Goal: Task Accomplishment & Management: Use online tool/utility

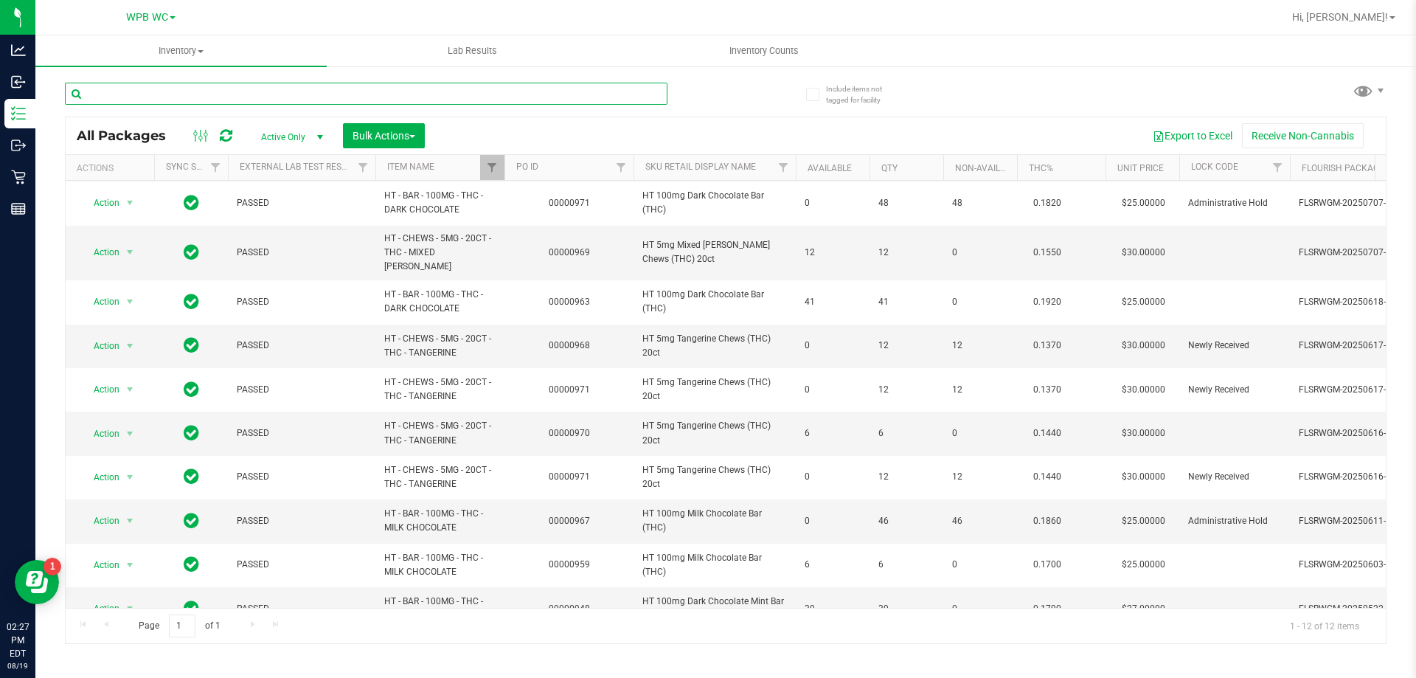
drag, startPoint x: 313, startPoint y: 98, endPoint x: 295, endPoint y: 88, distance: 20.8
click at [312, 98] on input "text" at bounding box center [366, 94] width 603 height 22
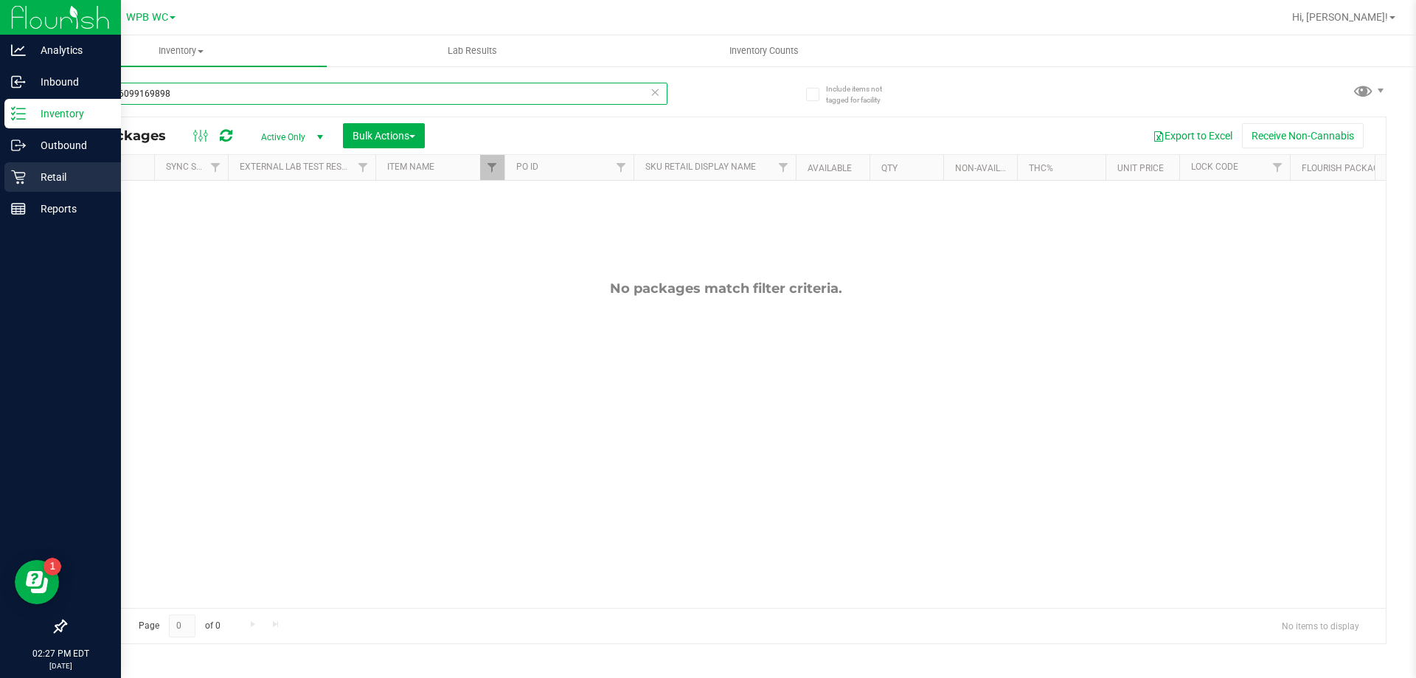
drag, startPoint x: 188, startPoint y: 97, endPoint x: 0, endPoint y: 169, distance: 201.2
click at [10, 125] on div "Analytics Inbound Inventory Outbound Retail Reports 02:27 PM EDT [DATE] 08/19 W…" at bounding box center [708, 339] width 1416 height 678
drag, startPoint x: 159, startPoint y: 91, endPoint x: 0, endPoint y: 102, distance: 159.7
click at [0, 101] on div "Analytics Inbound Inventory Outbound Retail Reports 02:27 PM EDT [DATE] 08/19 W…" at bounding box center [708, 339] width 1416 height 678
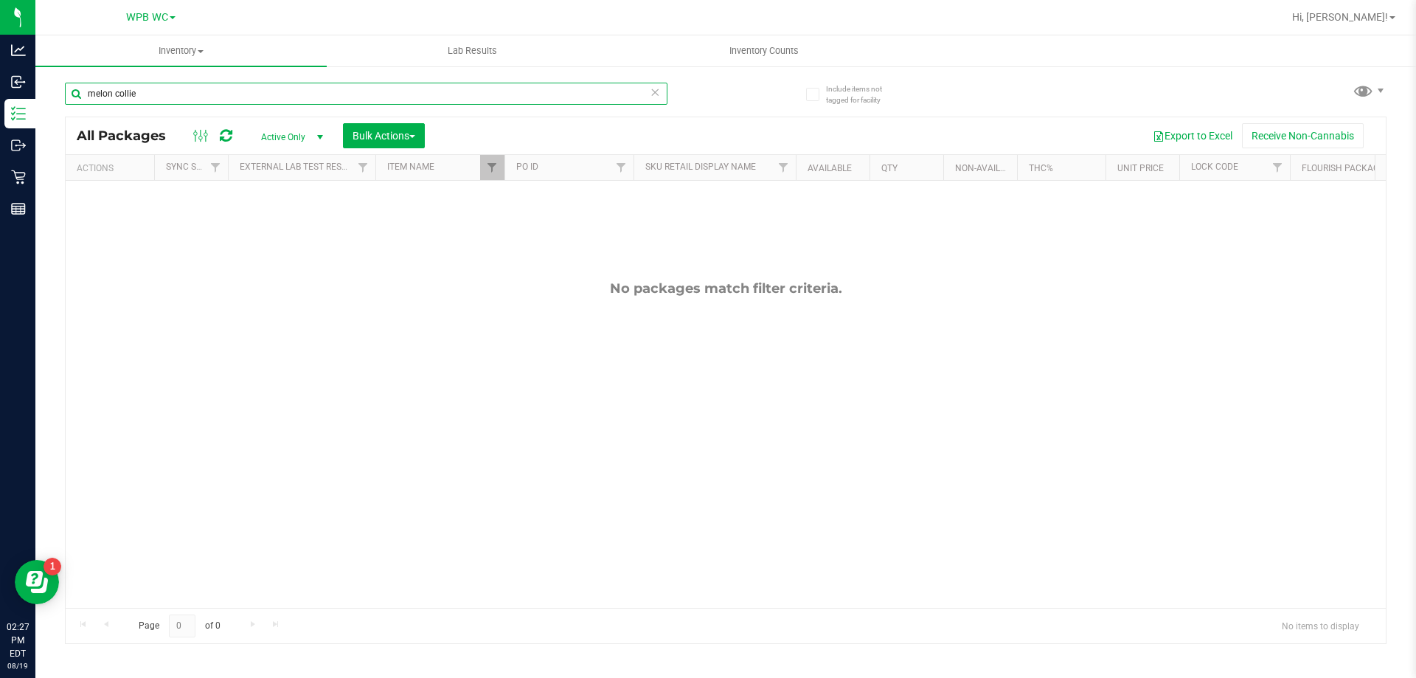
type input "melon collie"
click at [299, 139] on span "Active Only" at bounding box center [289, 137] width 81 height 21
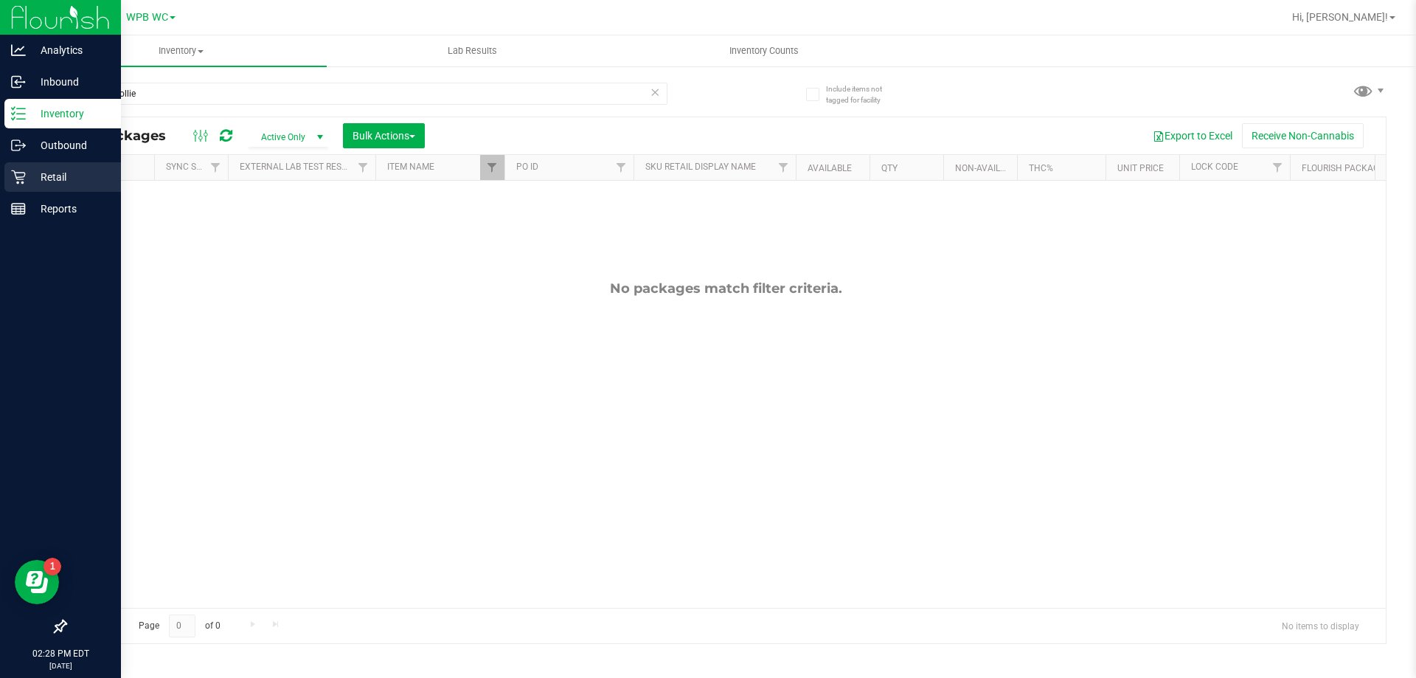
click at [54, 170] on p "Retail" at bounding box center [70, 177] width 88 height 18
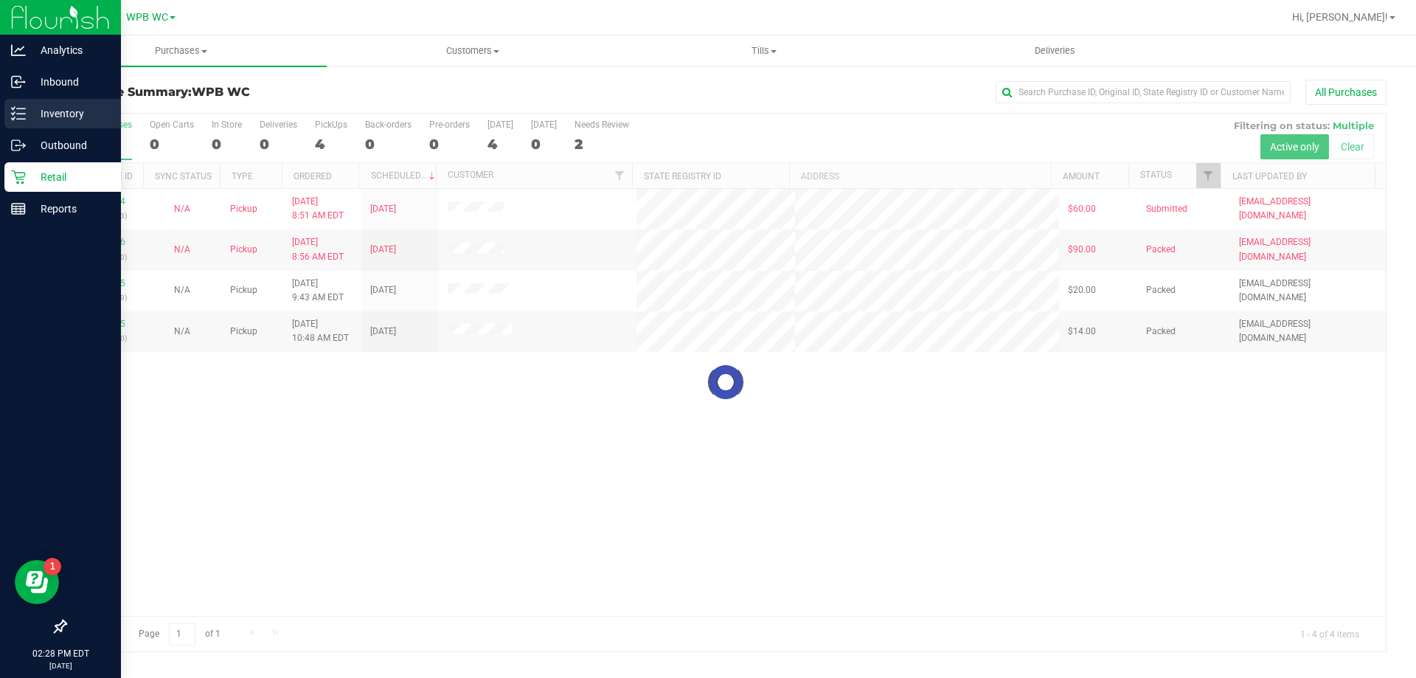
click at [52, 118] on p "Inventory" at bounding box center [70, 114] width 88 height 18
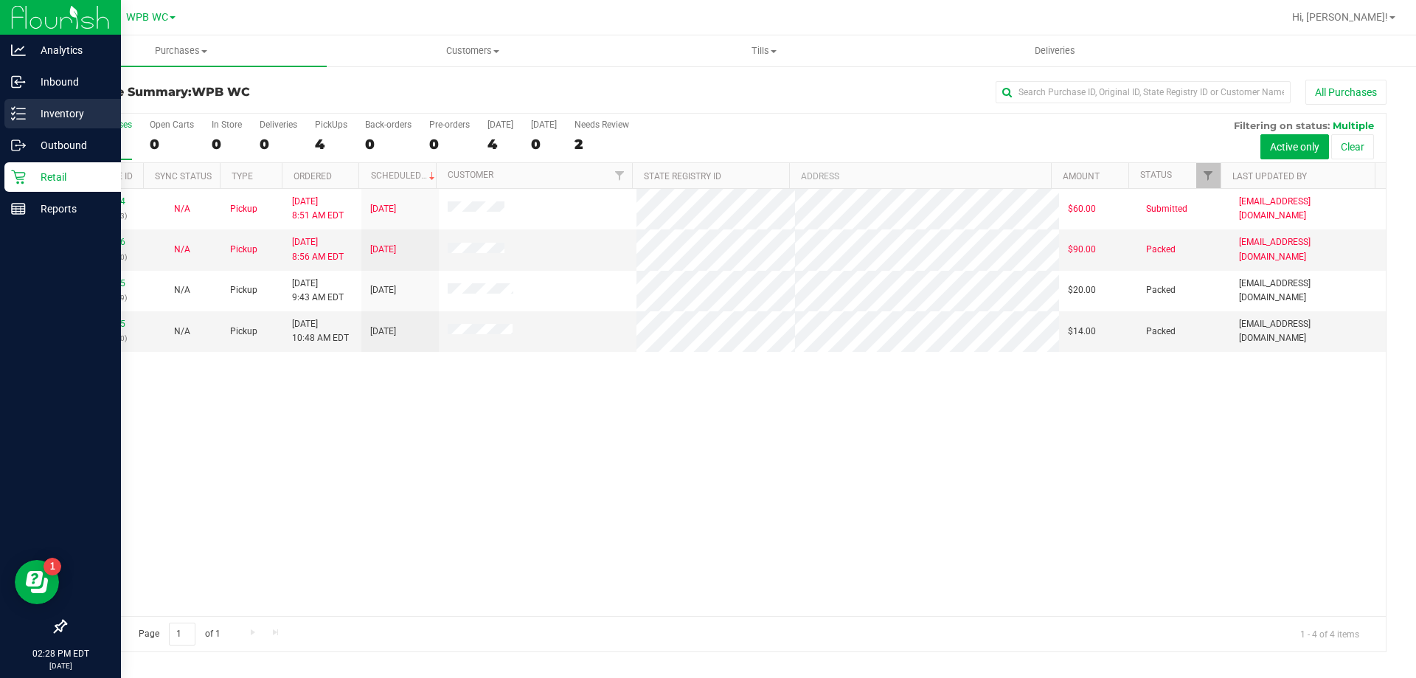
click at [49, 100] on div "Inventory" at bounding box center [62, 113] width 117 height 29
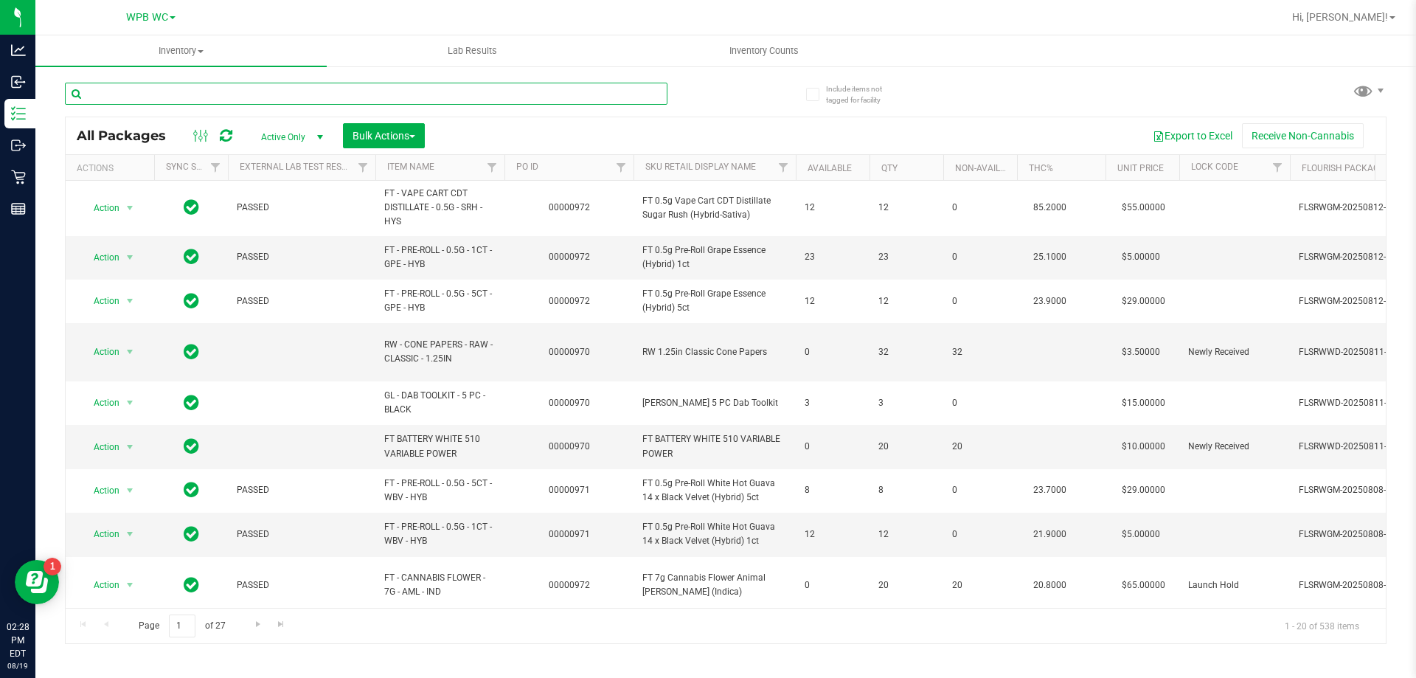
click at [173, 93] on input "text" at bounding box center [366, 94] width 603 height 22
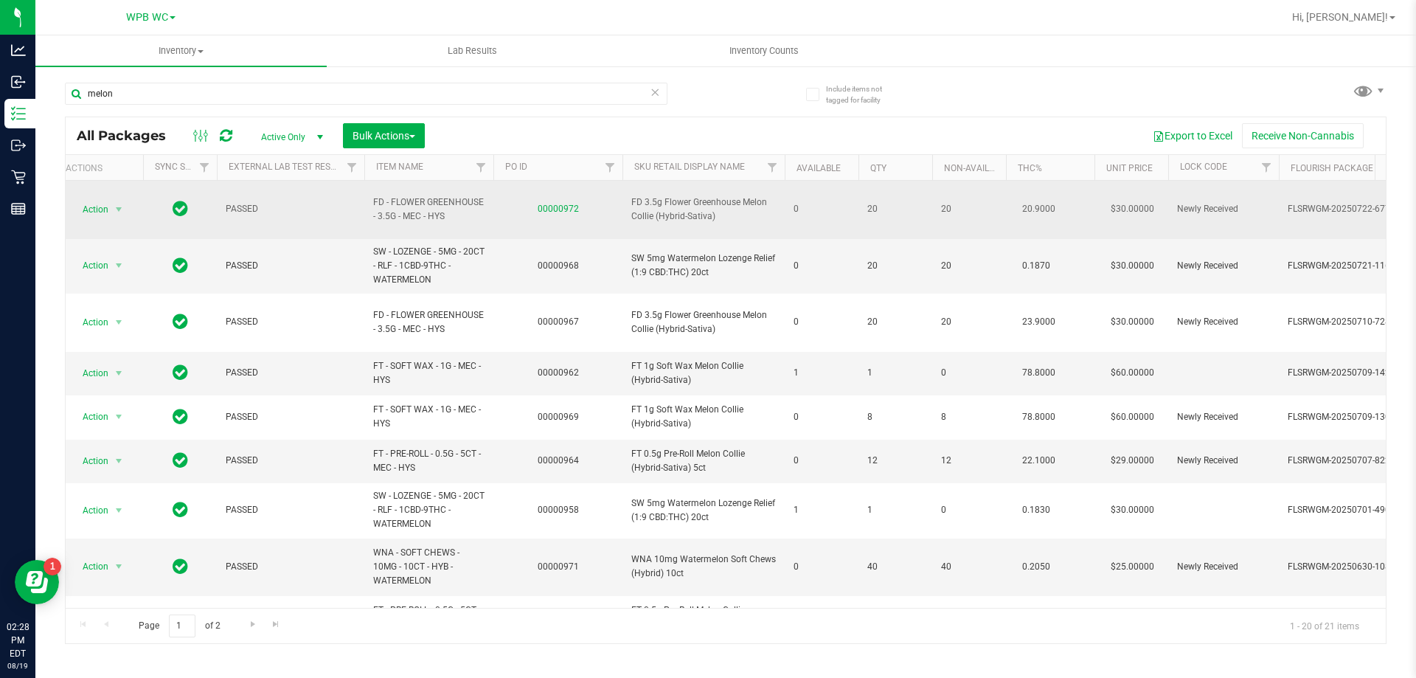
scroll to position [0, 41]
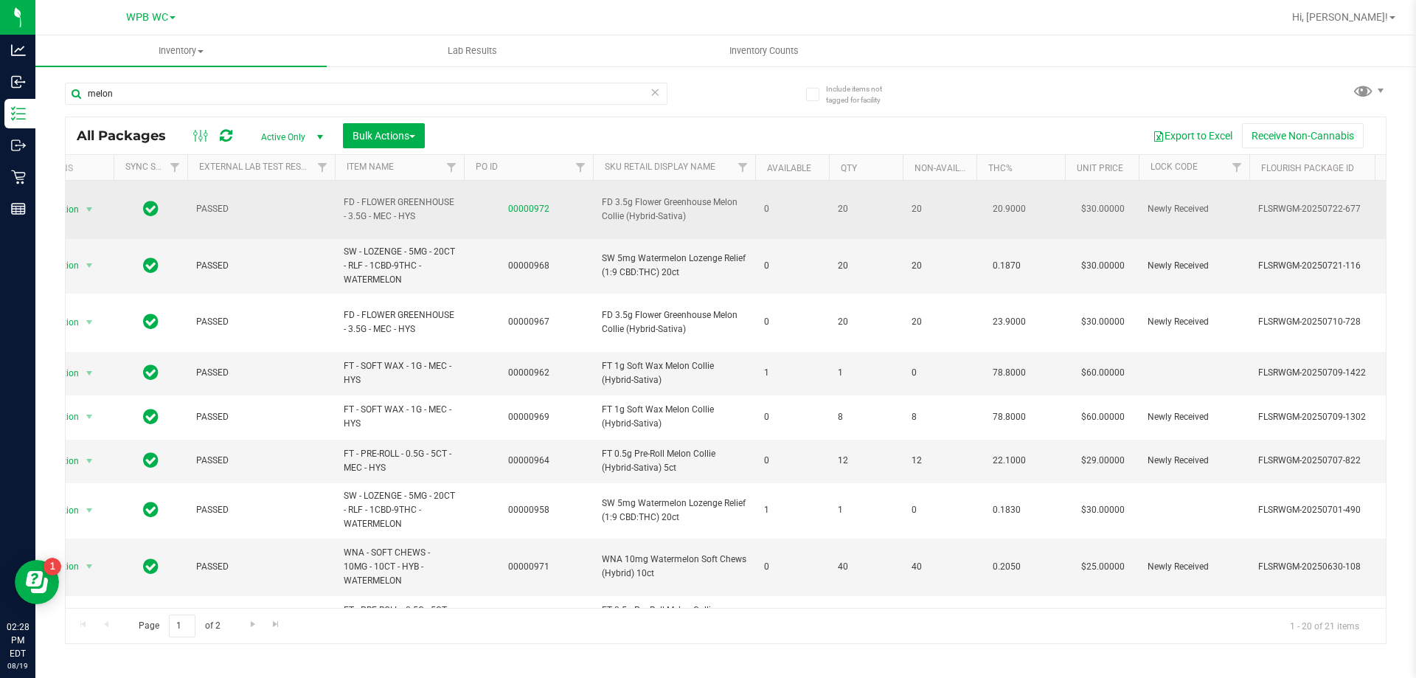
drag, startPoint x: 496, startPoint y: 206, endPoint x: 526, endPoint y: 205, distance: 29.5
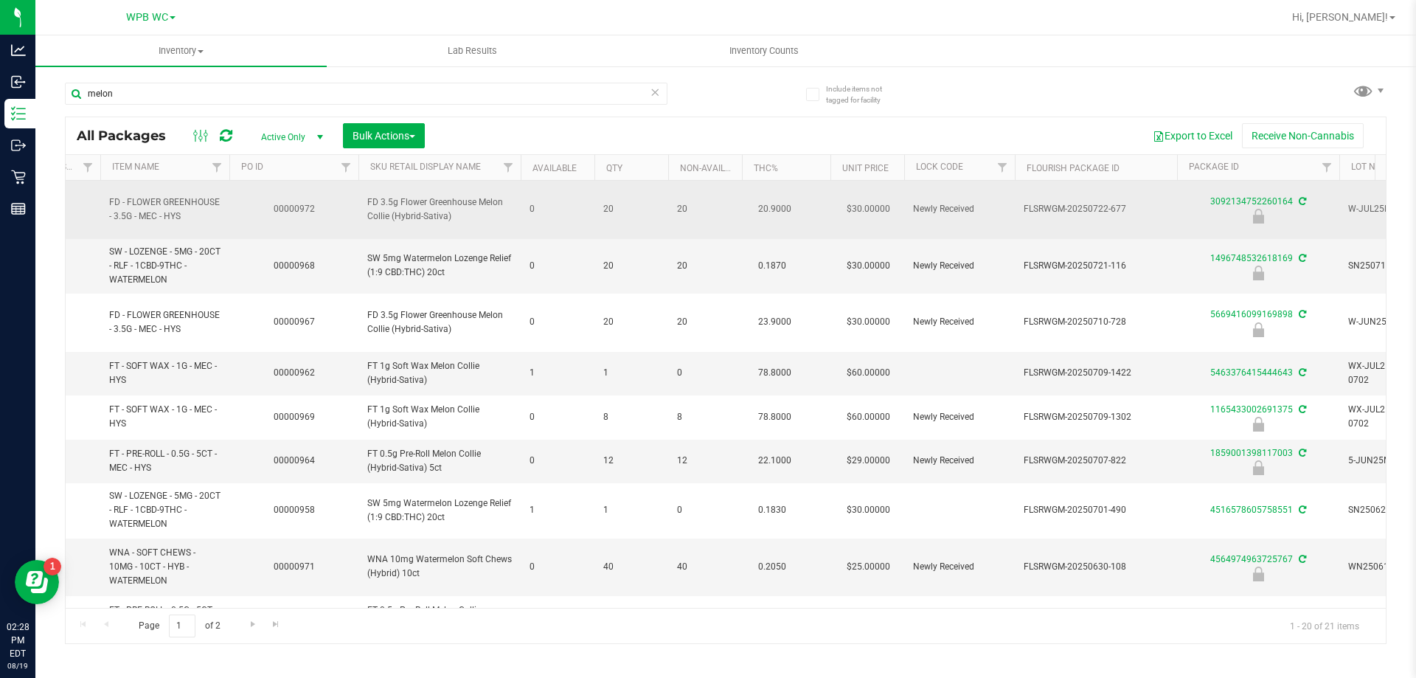
scroll to position [0, 492]
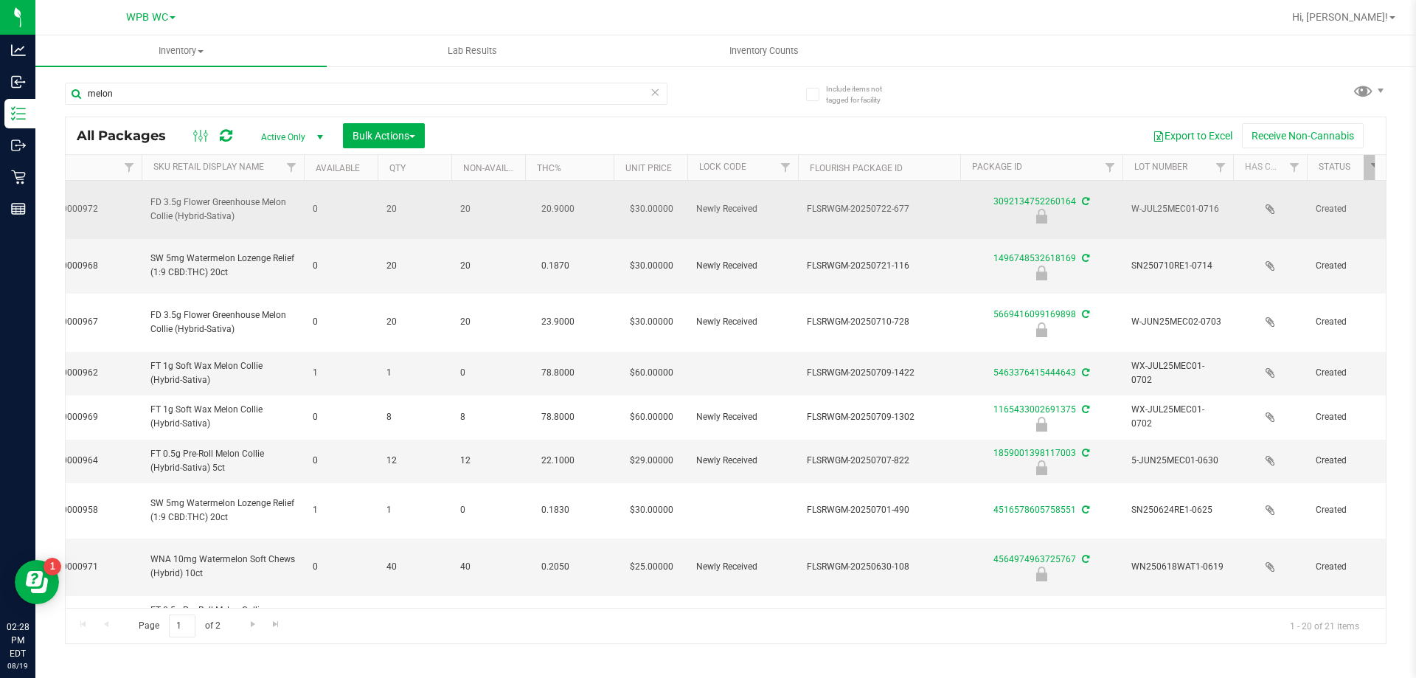
drag, startPoint x: 526, startPoint y: 205, endPoint x: 638, endPoint y: 205, distance: 112.1
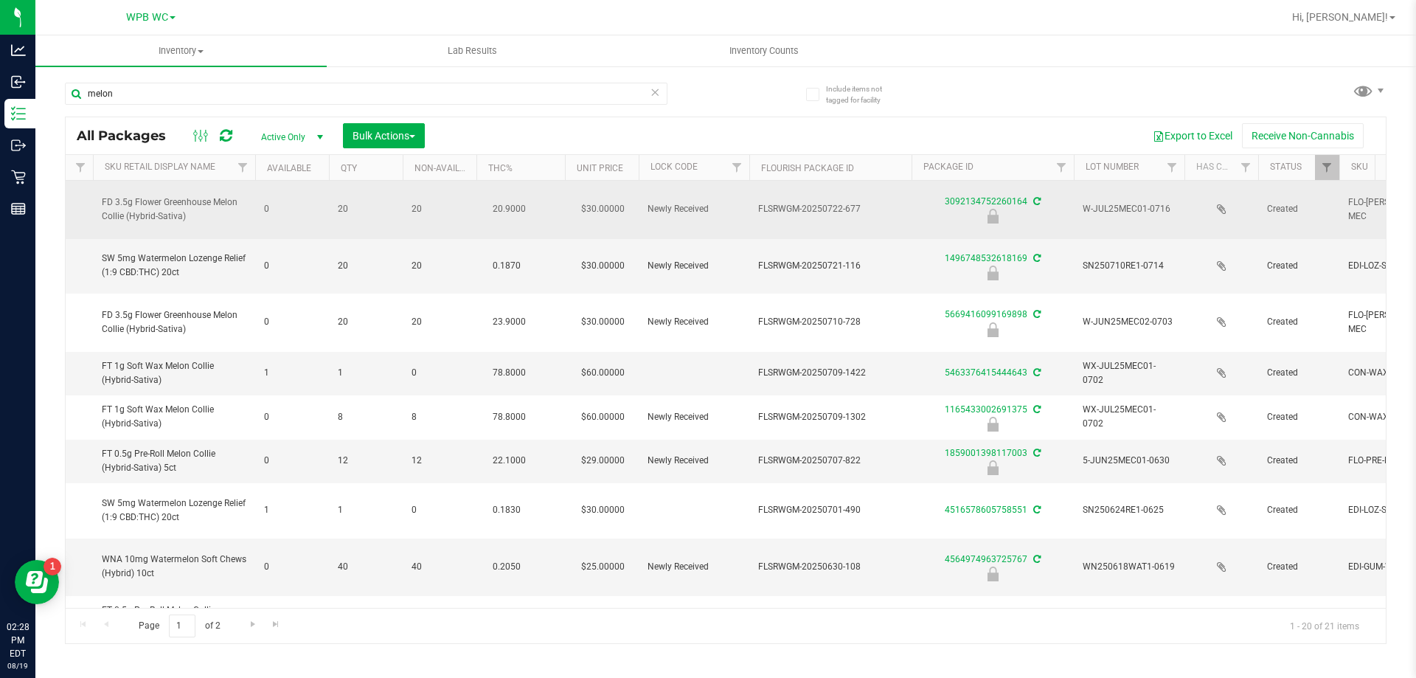
scroll to position [0, 530]
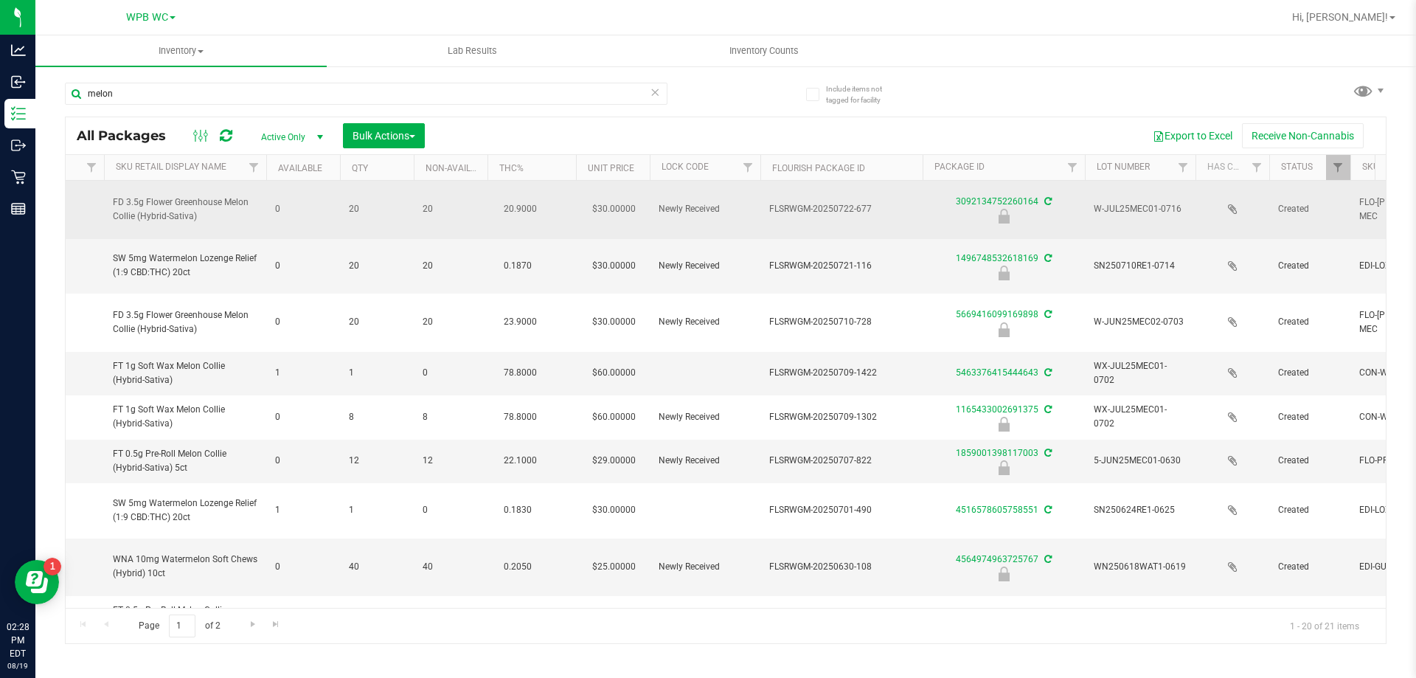
drag, startPoint x: 198, startPoint y: 209, endPoint x: 78, endPoint y: 199, distance: 120.6
click at [78, 199] on tr "Action Action Edit attributes Global inventory Locate package Package audit log…" at bounding box center [1208, 210] width 3344 height 58
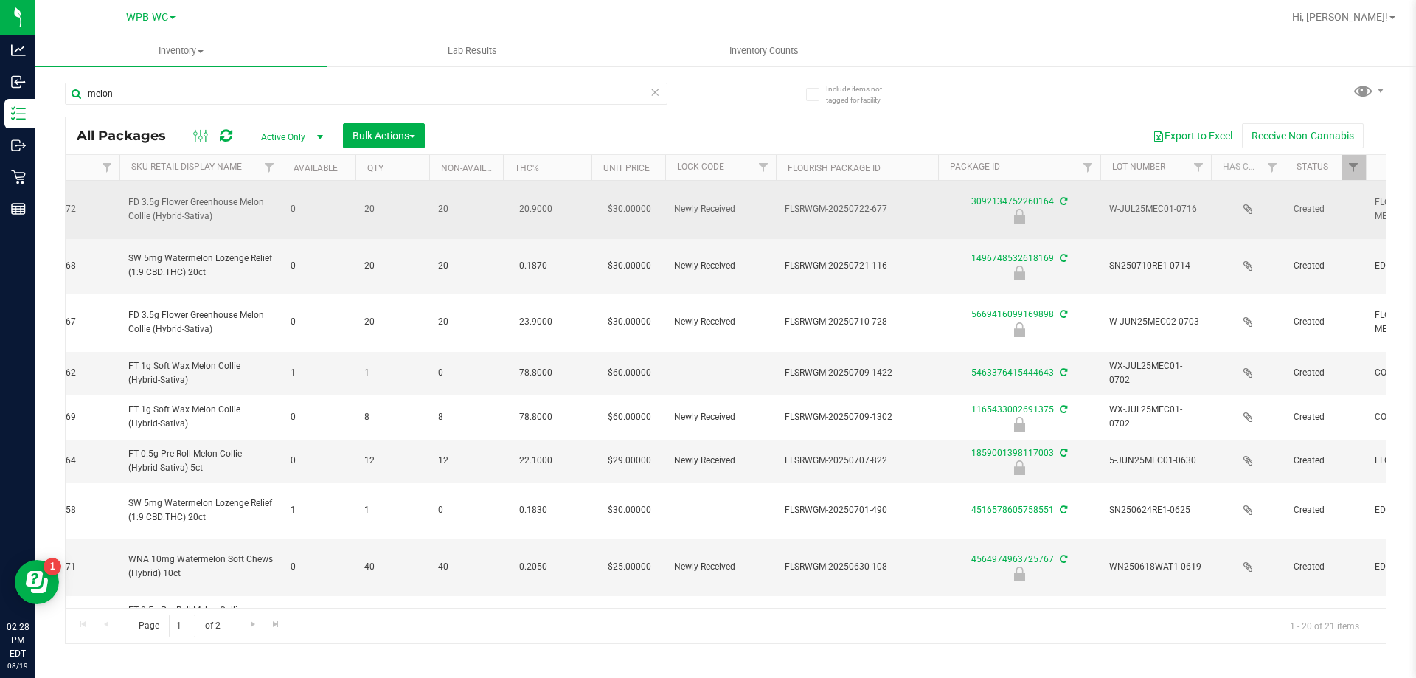
copy tr "FD 3.5g Flower Greenhouse Melon Collie (Hybrid-Sativa)"
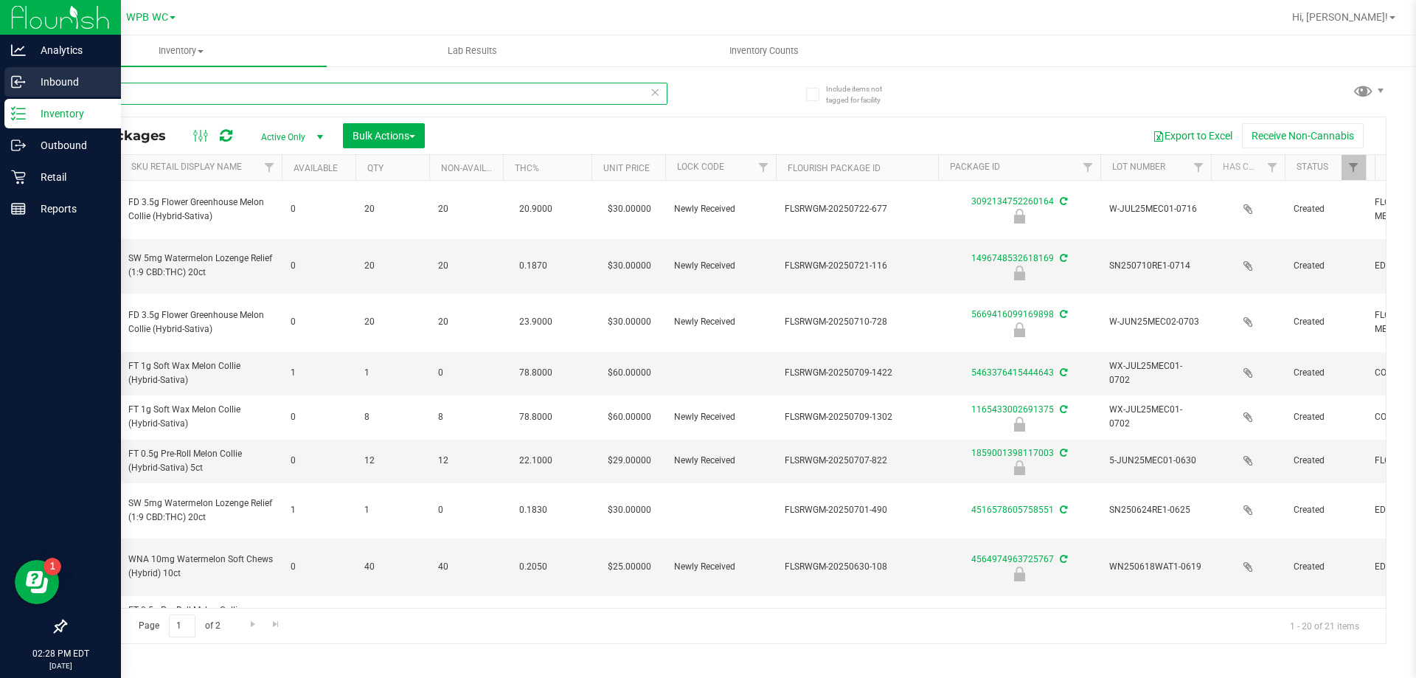
drag, startPoint x: 58, startPoint y: 81, endPoint x: 0, endPoint y: 73, distance: 58.1
click at [0, 69] on div "Analytics Inbound Inventory Outbound Retail Reports 02:28 PM EDT [DATE] 08/19 W…" at bounding box center [708, 339] width 1416 height 678
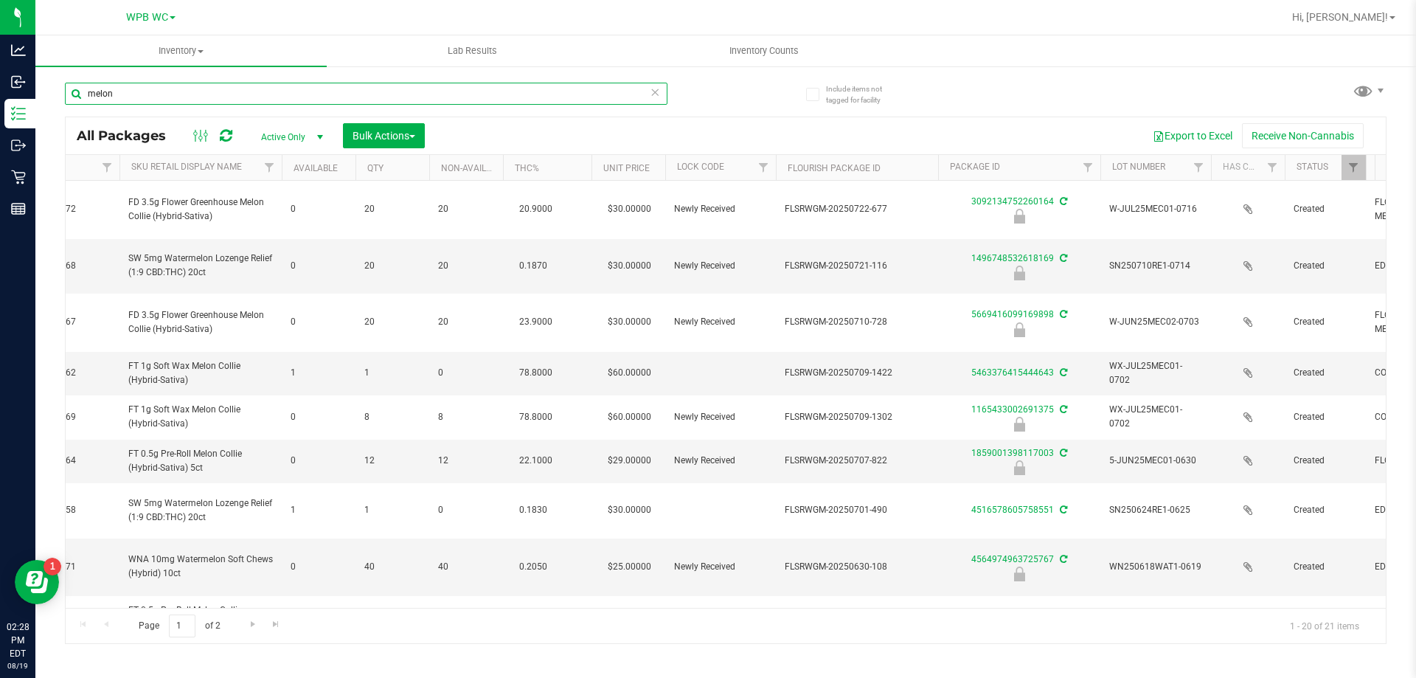
paste input "FD 3.5g Flower Greenhouse Melon Collie (Hybrid-Sativa)"
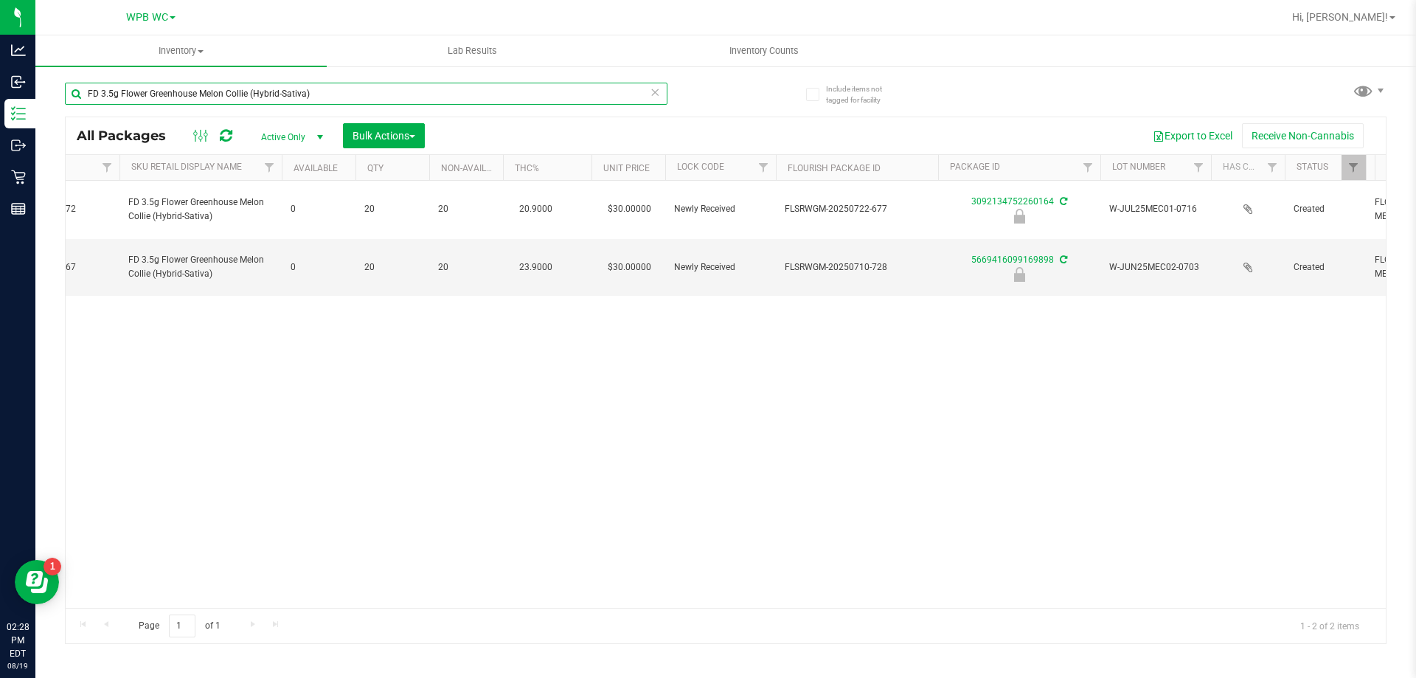
type input "FD 3.5g Flower Greenhouse Melon Collie (Hybrid-Sativa)"
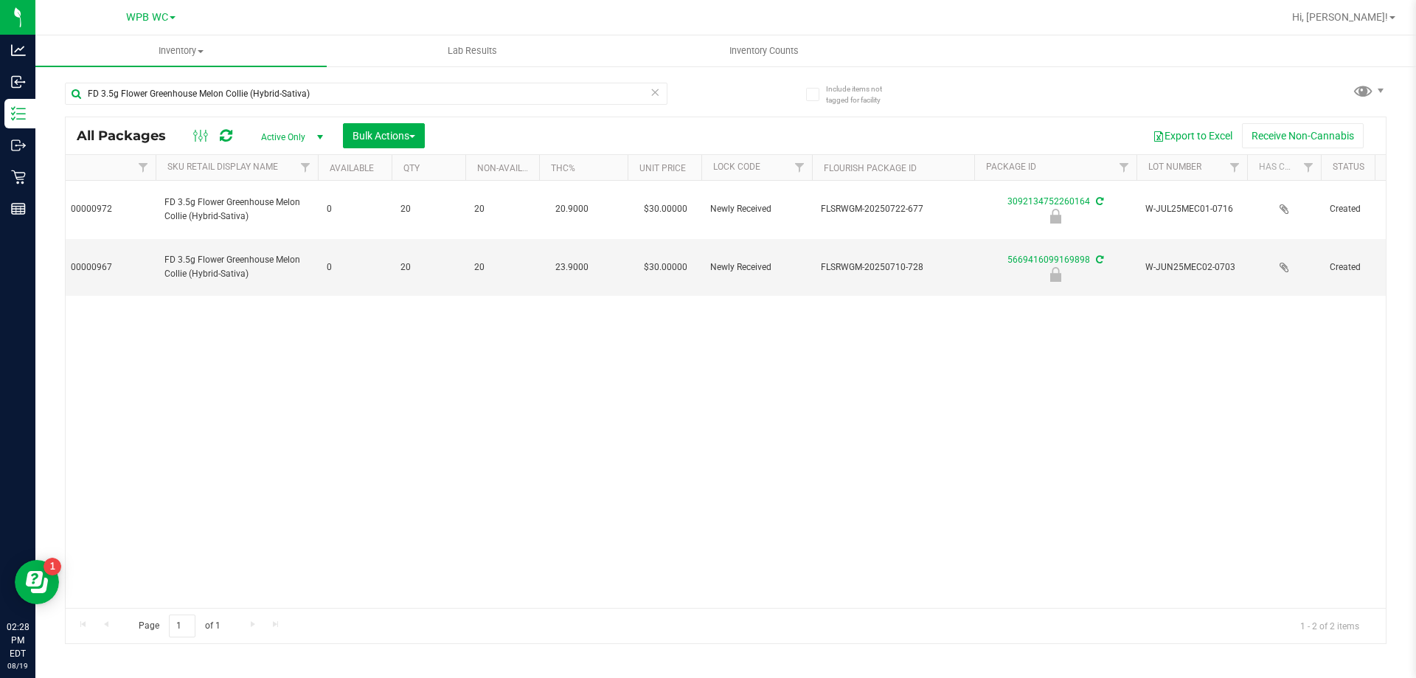
scroll to position [0, 261]
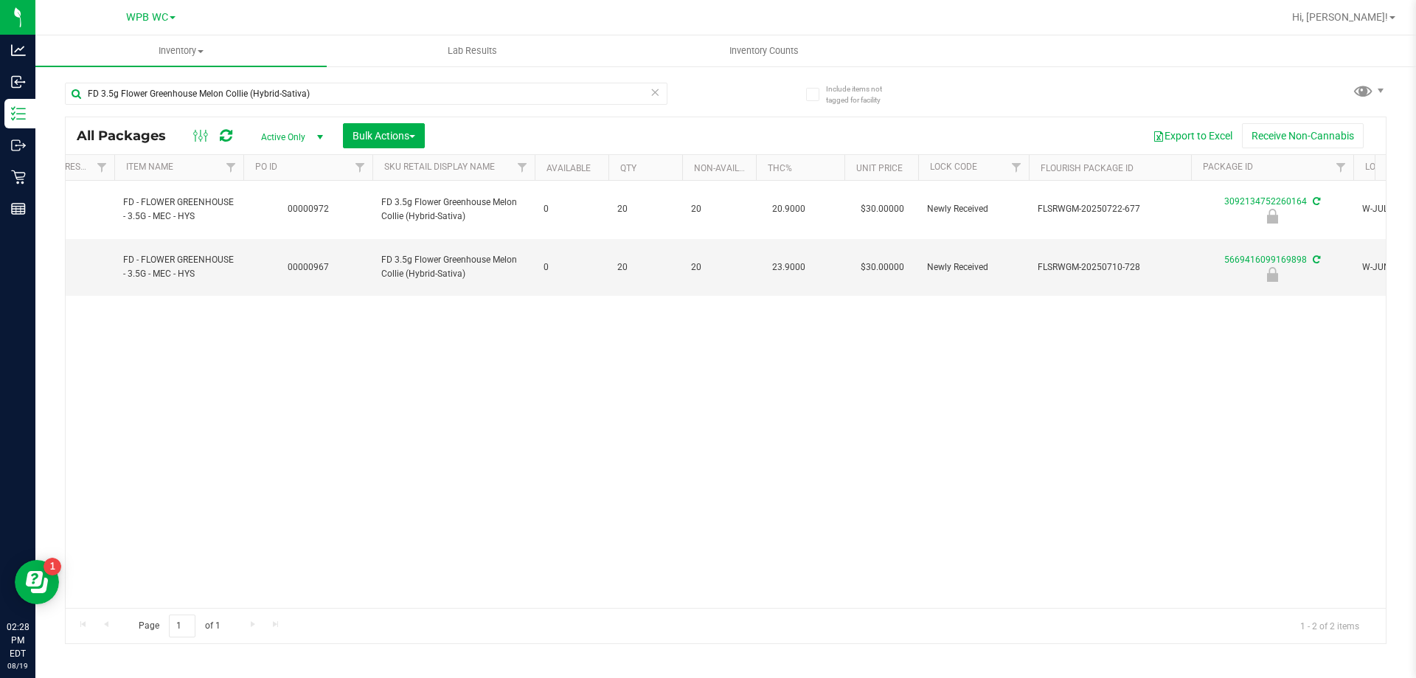
drag, startPoint x: 684, startPoint y: 297, endPoint x: 491, endPoint y: 300, distance: 193.2
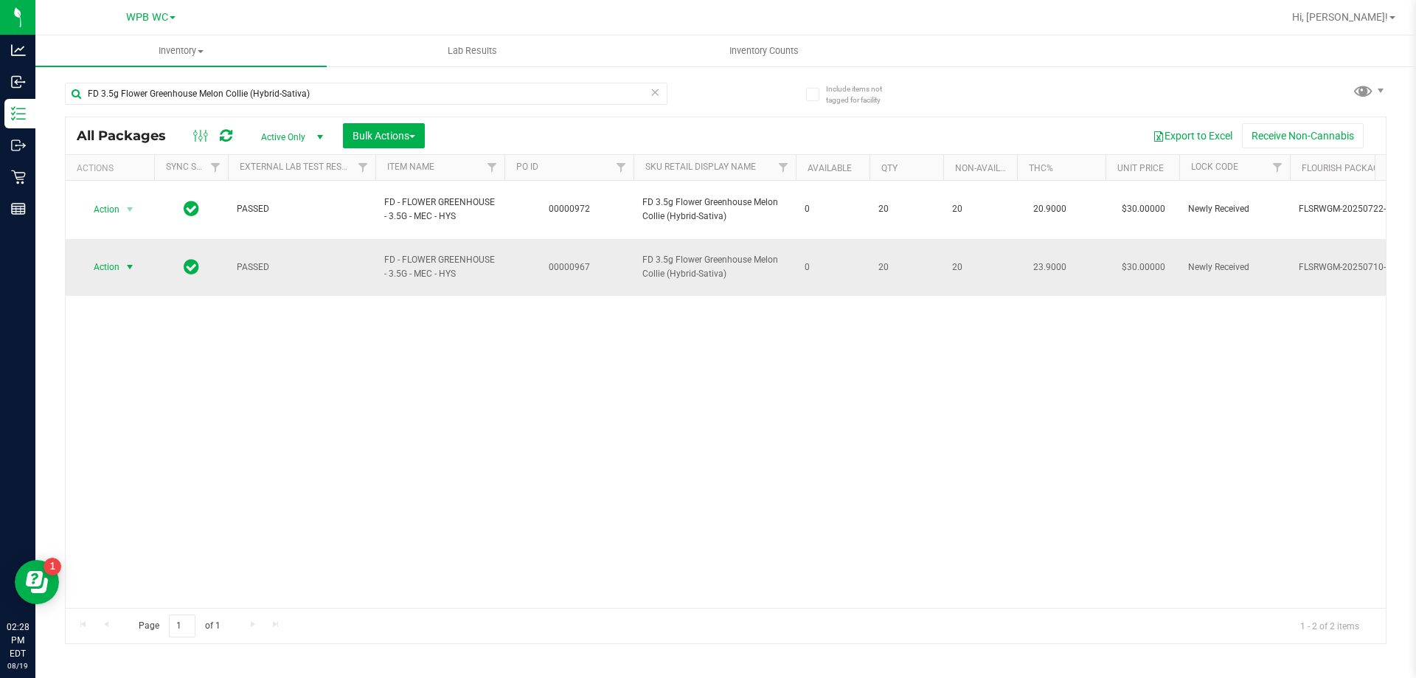
click at [128, 261] on span "select" at bounding box center [130, 267] width 12 height 12
click at [118, 410] on li "Unlock package" at bounding box center [128, 421] width 94 height 22
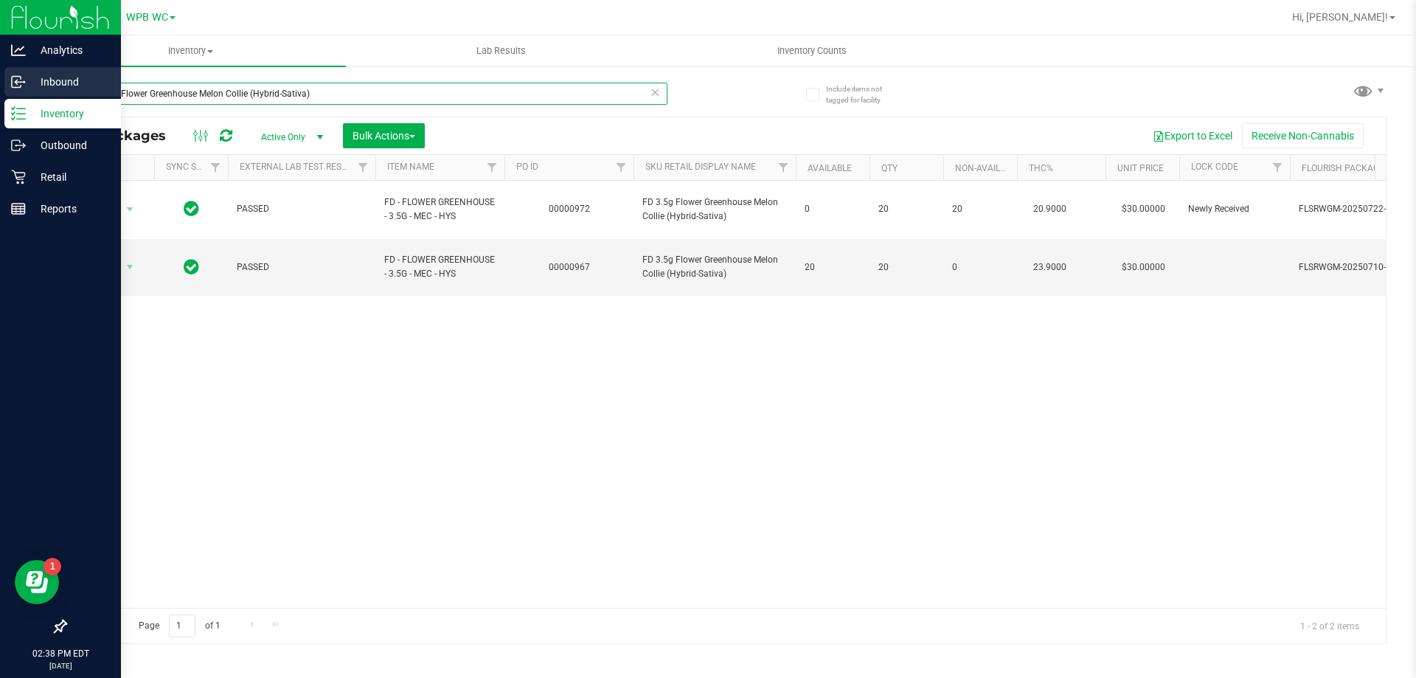
drag, startPoint x: 322, startPoint y: 85, endPoint x: 0, endPoint y: 96, distance: 321.7
click at [0, 96] on div "Analytics Inbound Inventory Outbound Retail Reports 02:38 PM EDT [DATE] 08/19 W…" at bounding box center [708, 339] width 1416 height 678
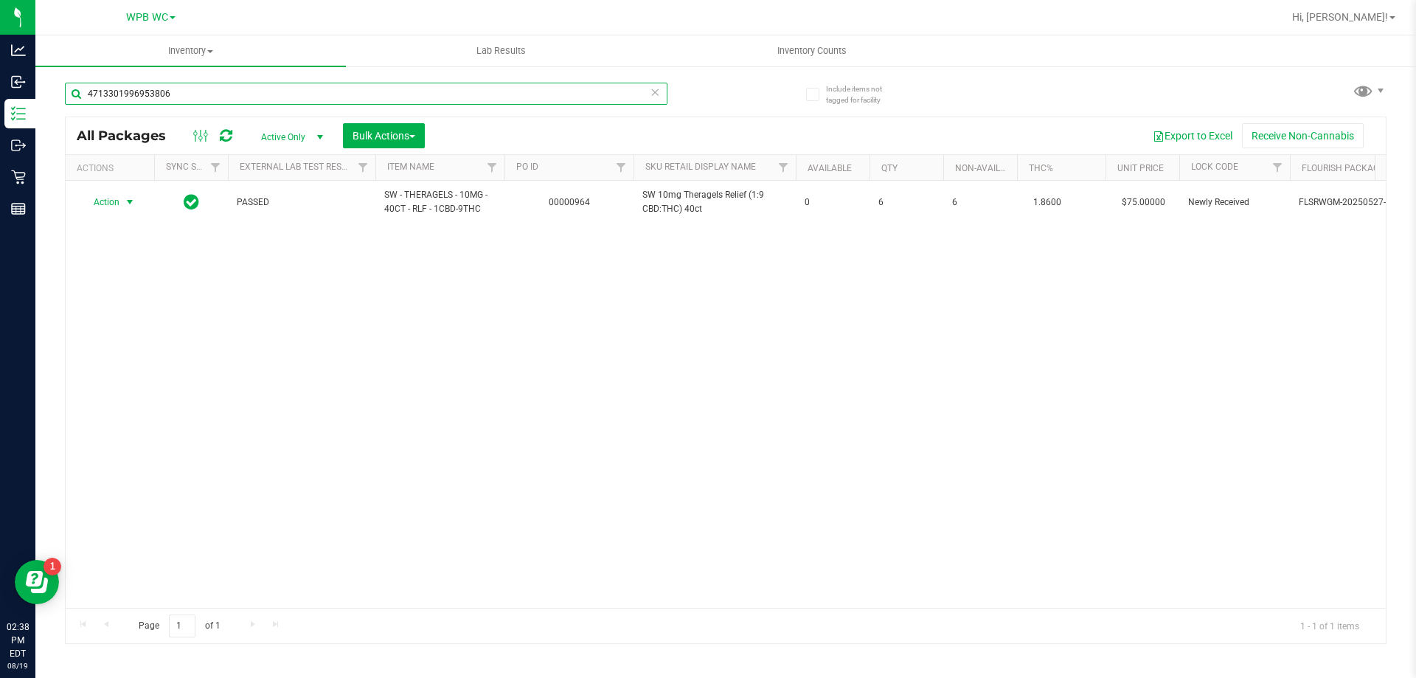
type input "4713301996953806"
click at [128, 205] on span "select" at bounding box center [130, 202] width 12 height 12
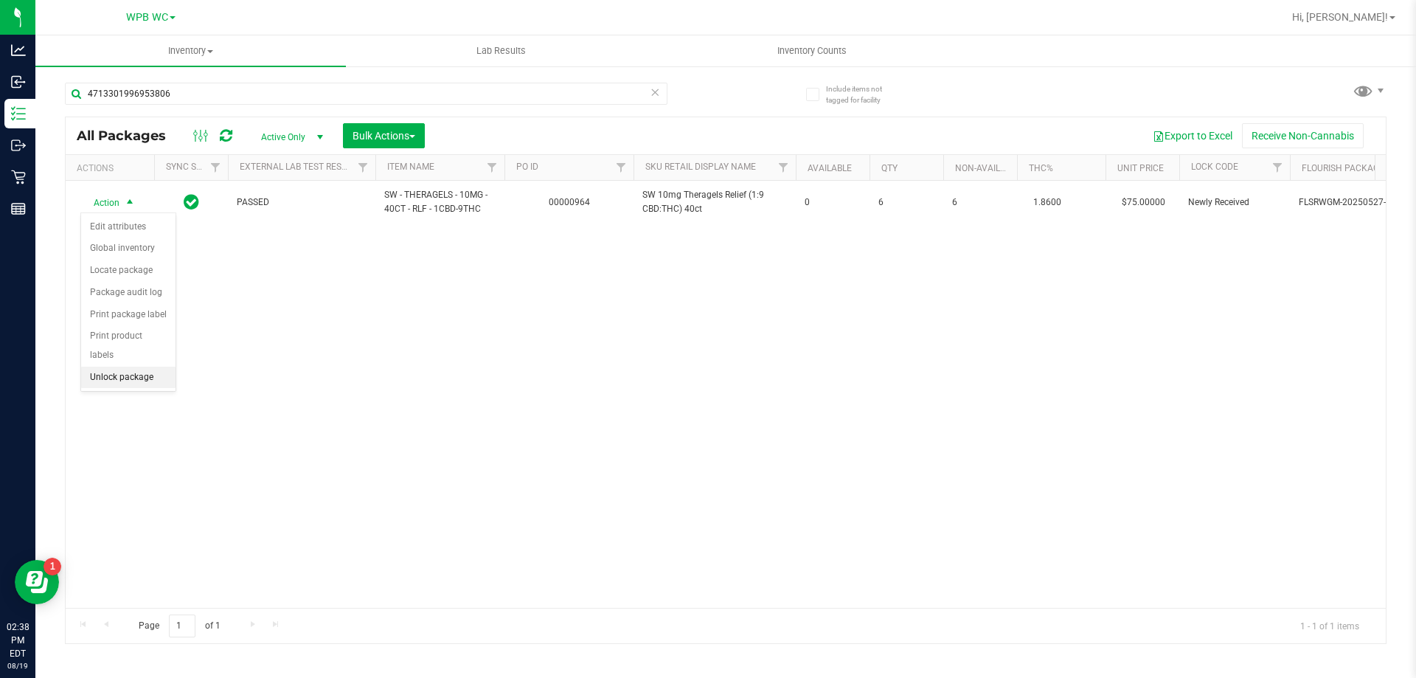
click at [108, 367] on li "Unlock package" at bounding box center [128, 378] width 94 height 22
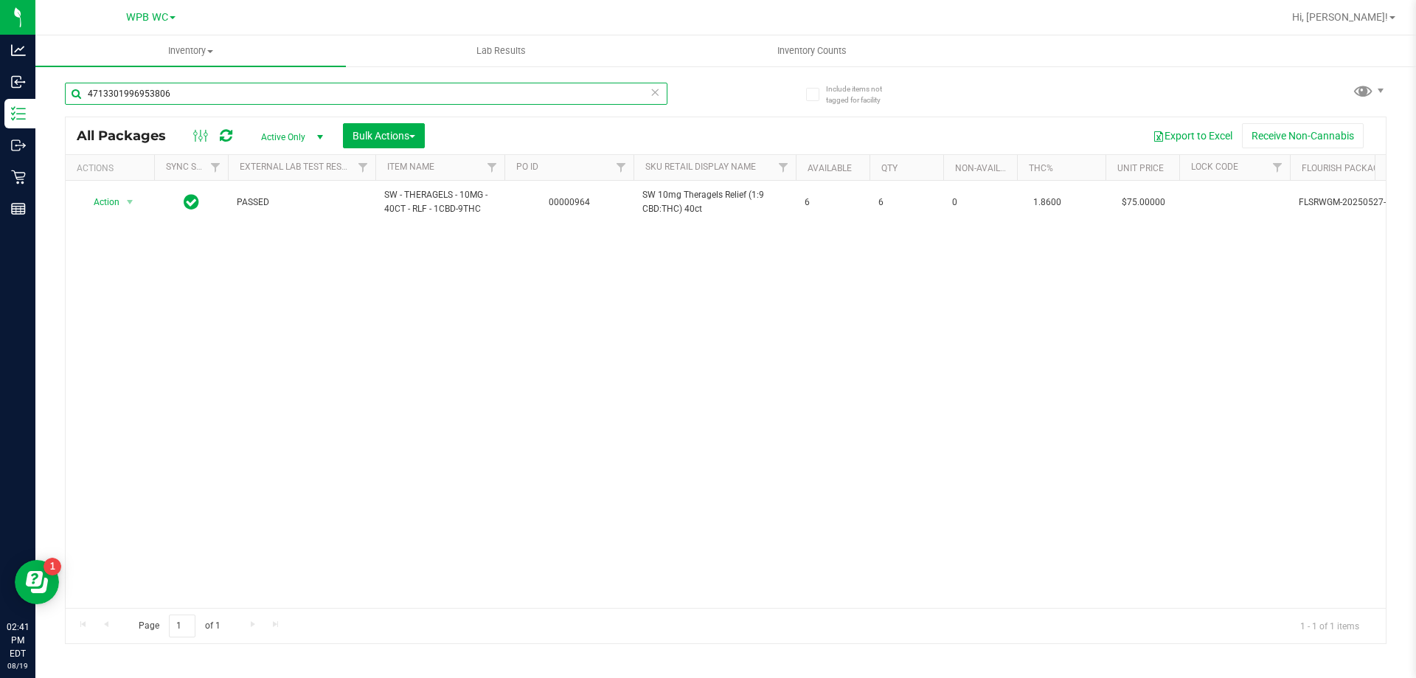
click at [646, 98] on input "4713301996953806" at bounding box center [366, 94] width 603 height 22
click at [653, 97] on icon at bounding box center [655, 92] width 10 height 18
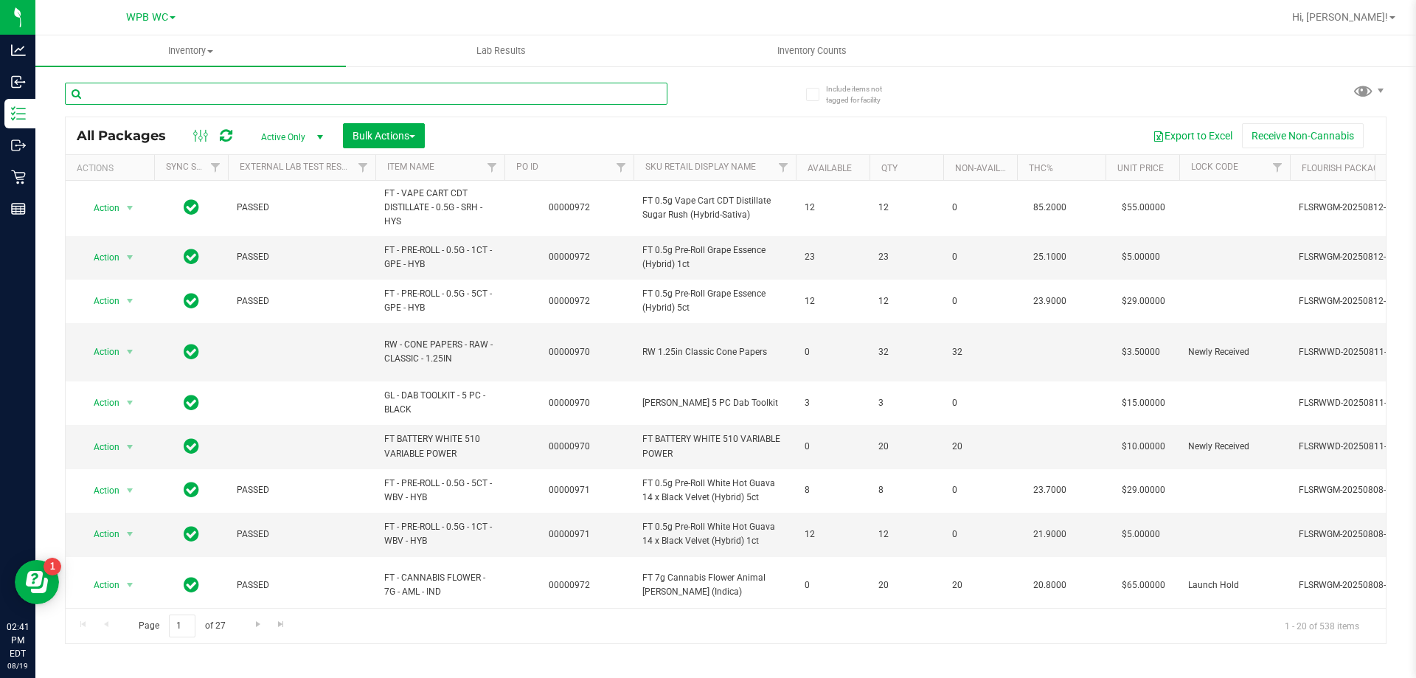
click at [535, 91] on input "text" at bounding box center [366, 94] width 603 height 22
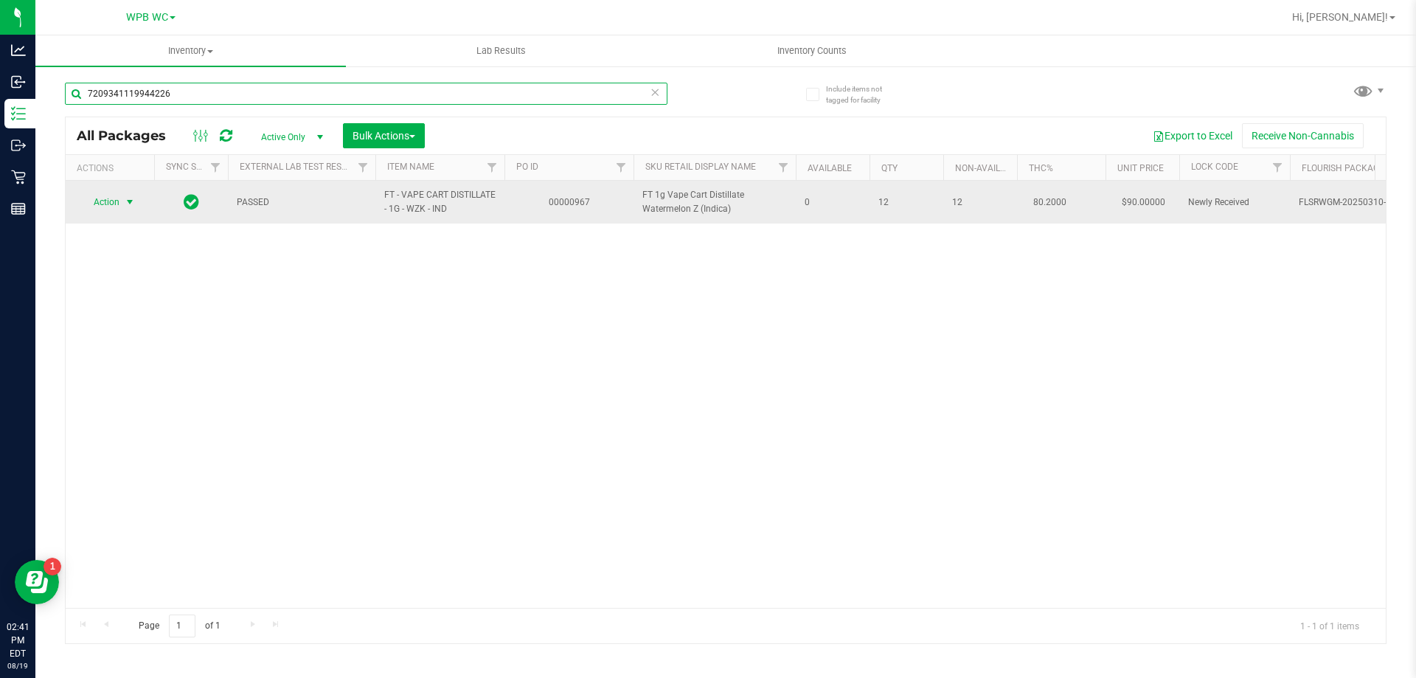
type input "7209341119944226"
click at [119, 204] on span "Action" at bounding box center [100, 202] width 40 height 21
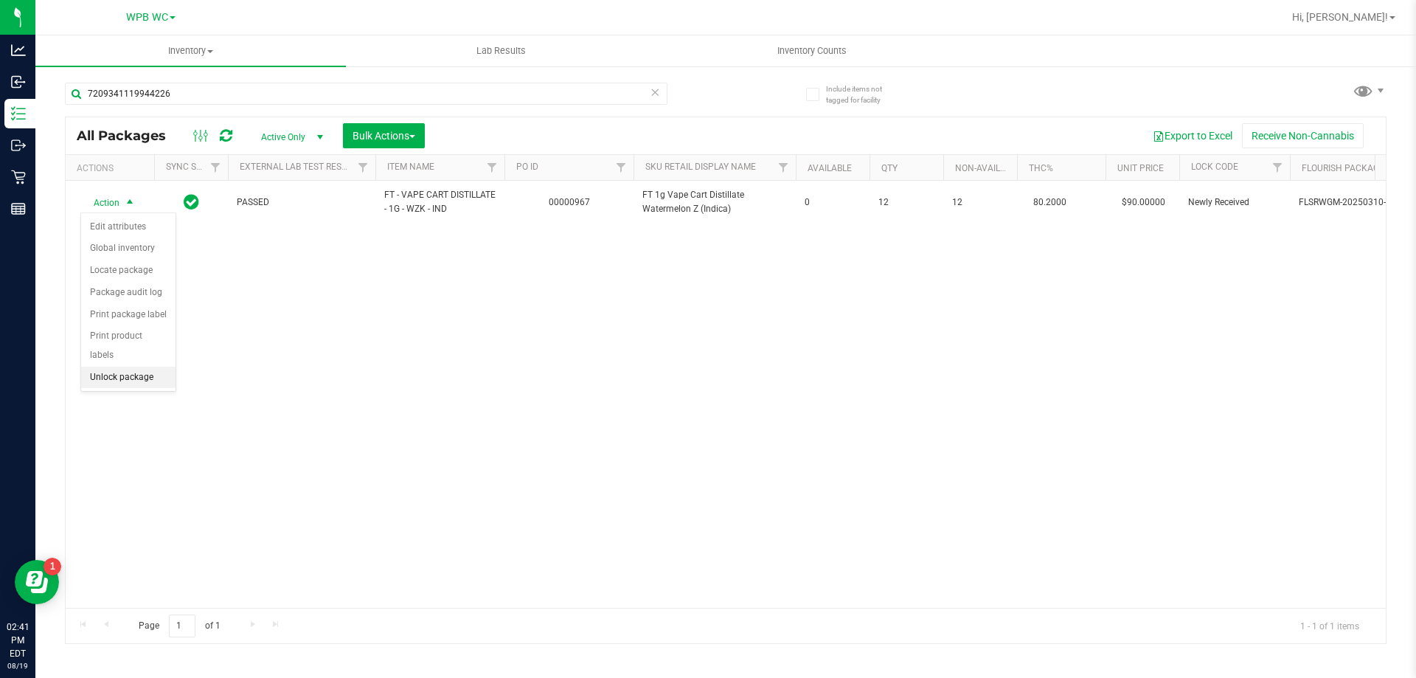
click at [119, 367] on li "Unlock package" at bounding box center [128, 378] width 94 height 22
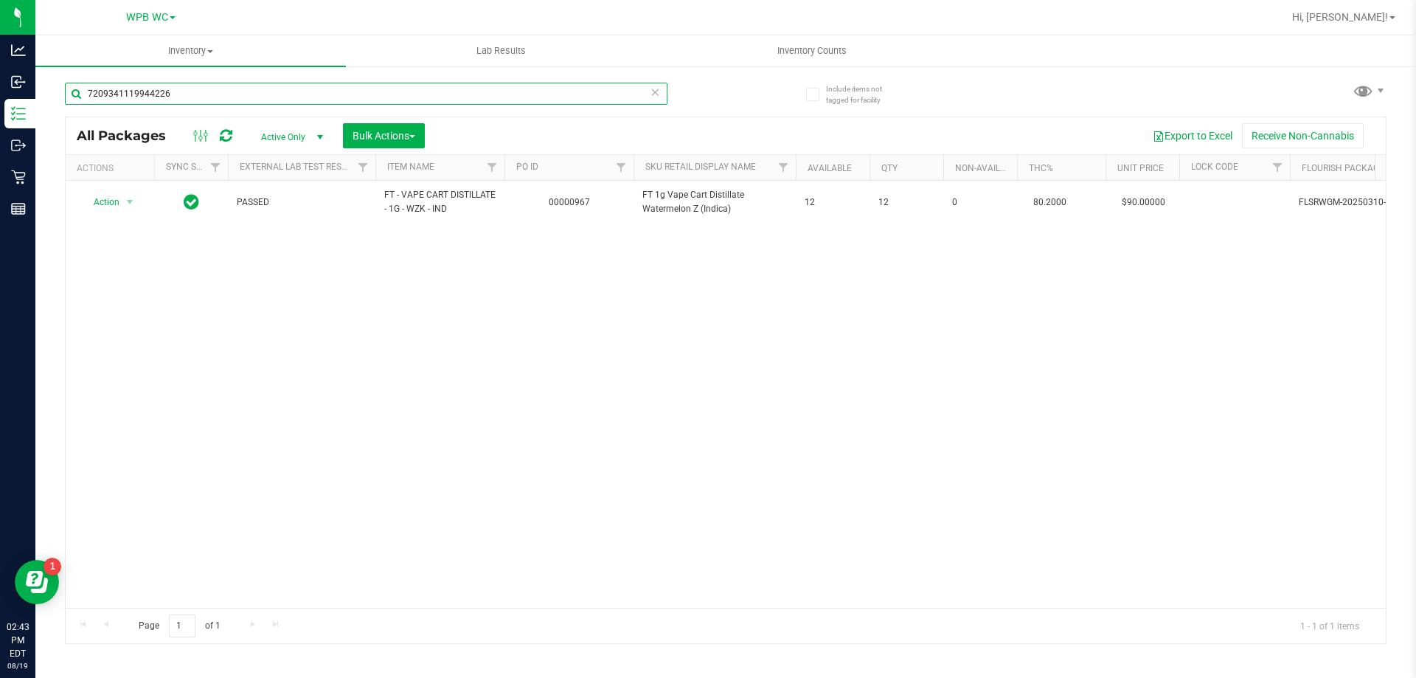
click at [637, 96] on input "7209341119944226" at bounding box center [366, 94] width 603 height 22
click at [656, 92] on icon at bounding box center [655, 92] width 10 height 18
click at [585, 95] on input "text" at bounding box center [366, 94] width 603 height 22
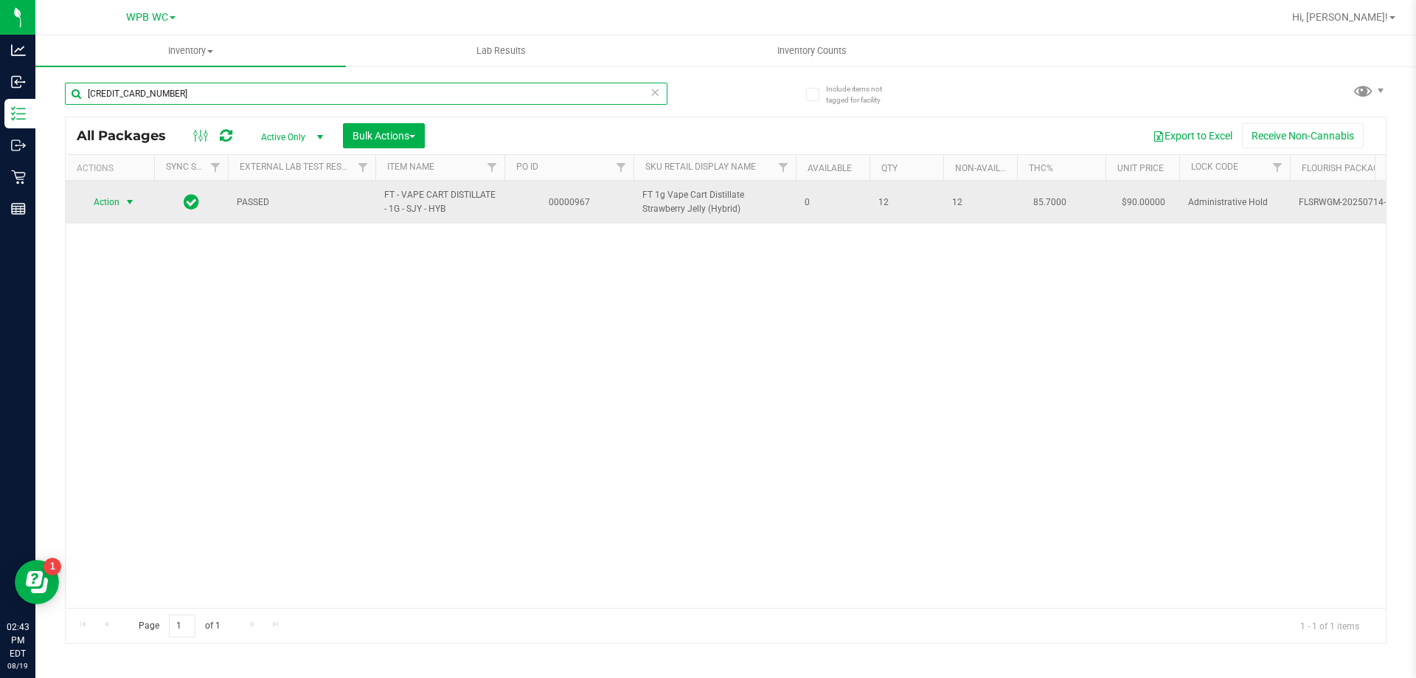
type input "[CREDIT_CARD_NUMBER]"
click at [125, 198] on span "select" at bounding box center [130, 202] width 12 height 12
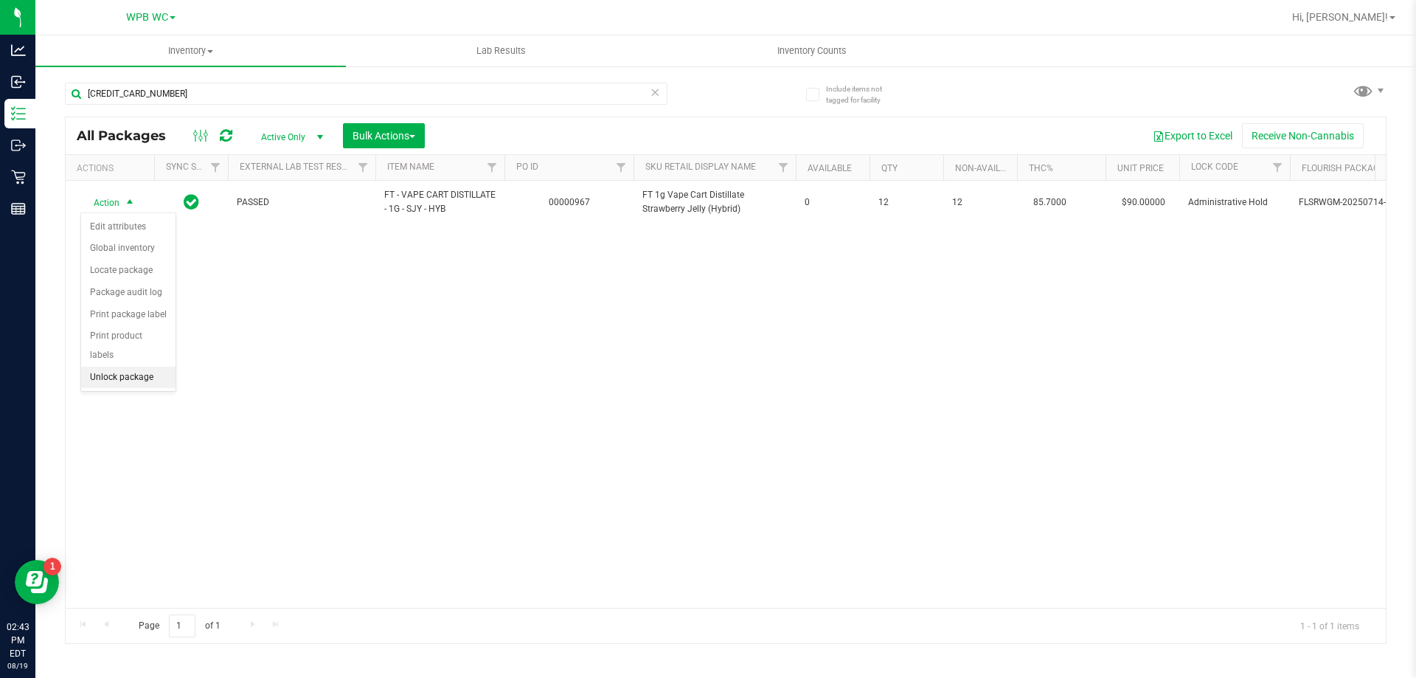
click at [100, 367] on li "Unlock package" at bounding box center [128, 378] width 94 height 22
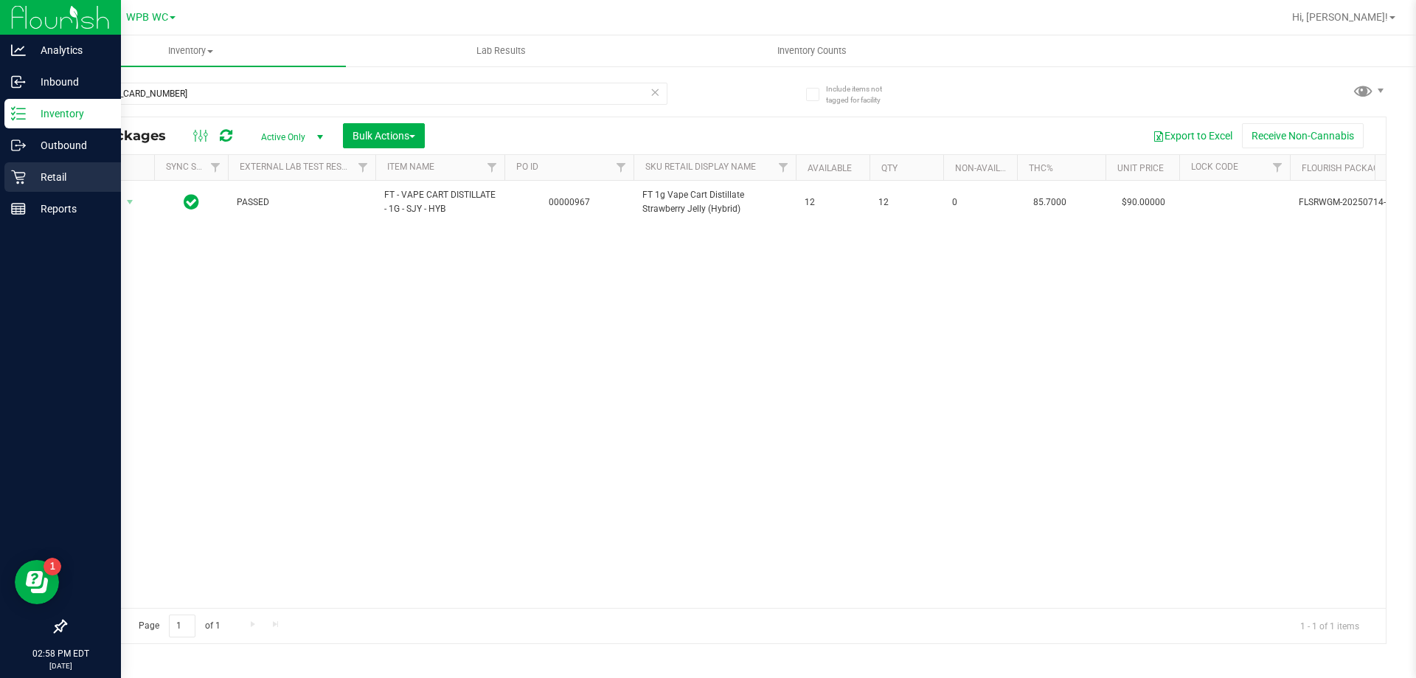
click at [10, 174] on div "Retail" at bounding box center [62, 176] width 117 height 29
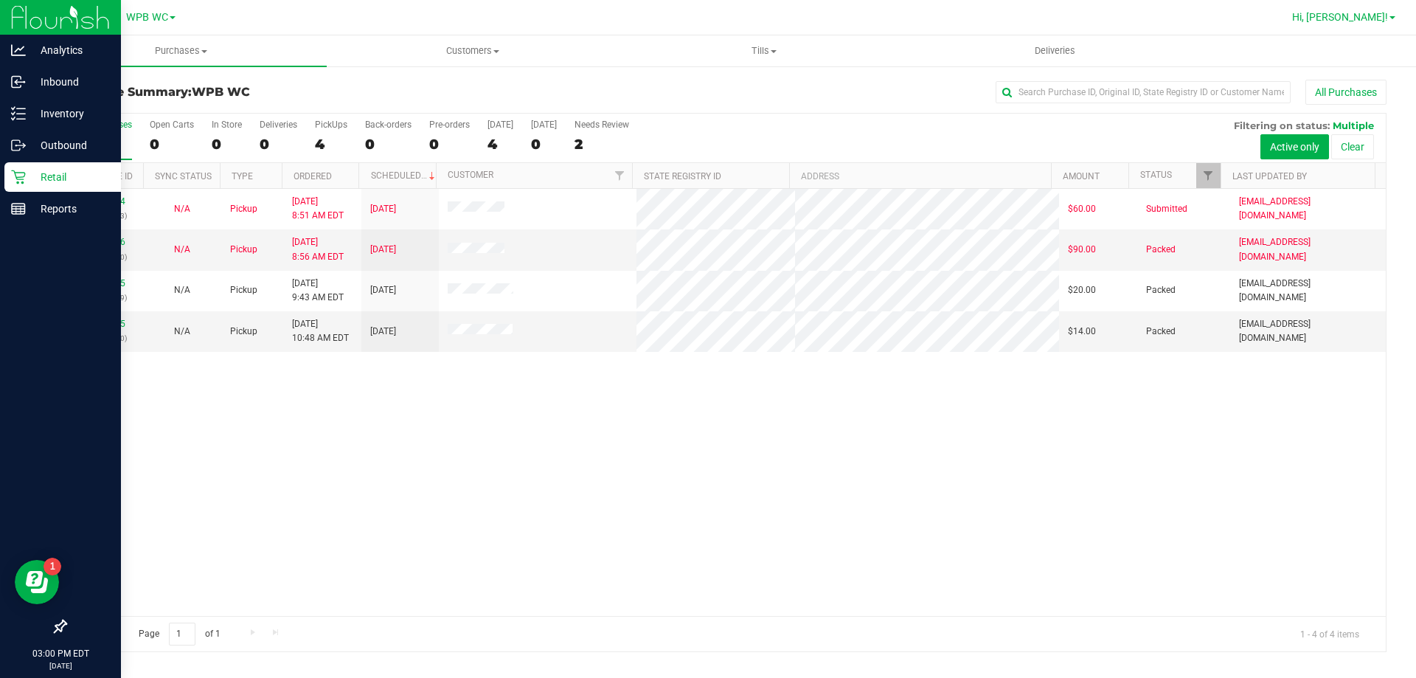
click at [1390, 19] on span at bounding box center [1392, 17] width 6 height 3
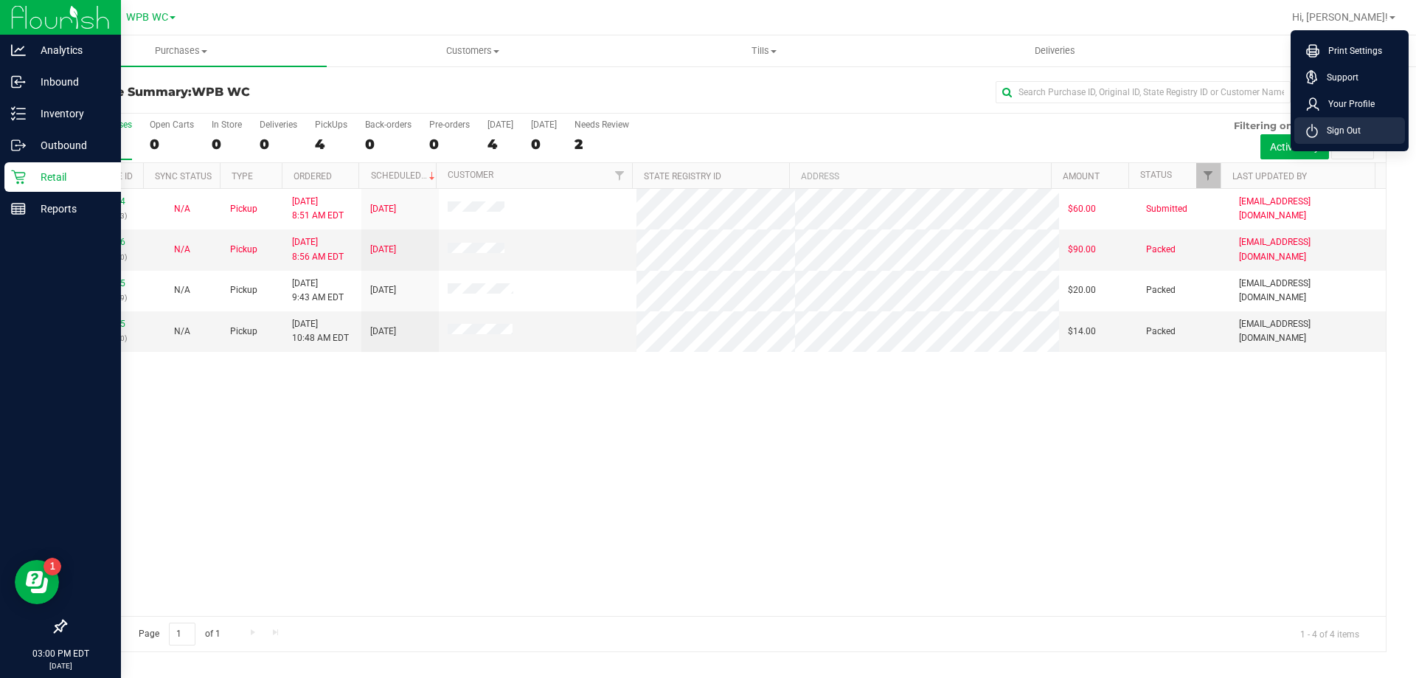
click at [1335, 138] on li "Sign Out" at bounding box center [1349, 130] width 111 height 27
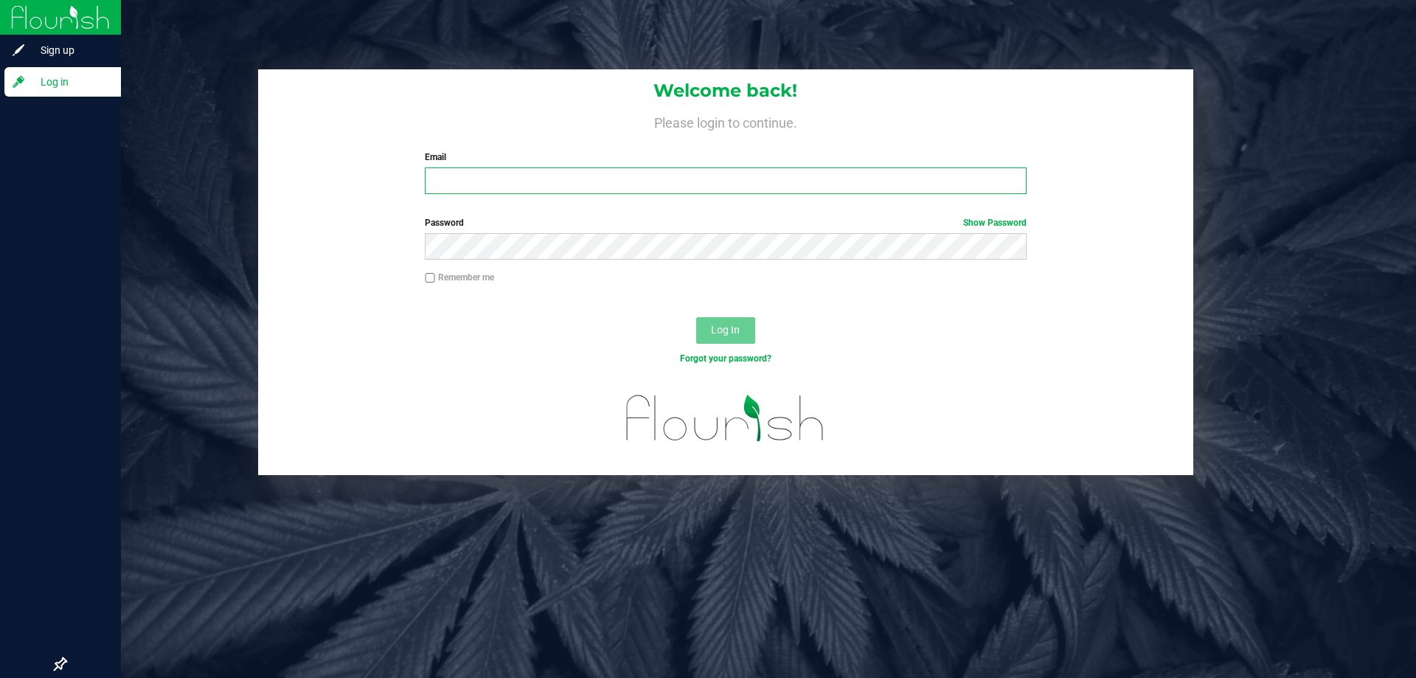
click at [788, 175] on input "Email" at bounding box center [725, 180] width 601 height 27
type input "[EMAIL_ADDRESS][DOMAIN_NAME]"
click at [696, 317] on button "Log In" at bounding box center [725, 330] width 59 height 27
